Goal: Transaction & Acquisition: Purchase product/service

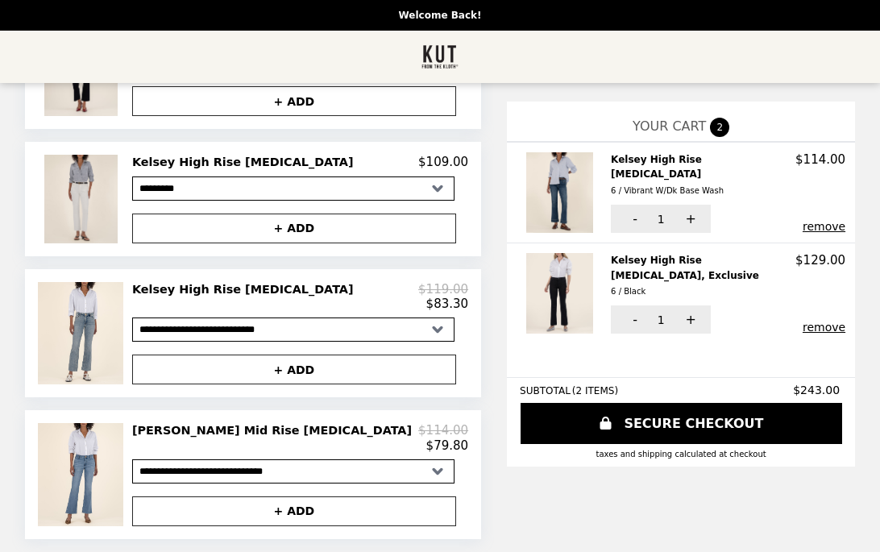
scroll to position [260, 0]
click at [581, 420] on link "SECURE CHECKOUT" at bounding box center [681, 423] width 325 height 41
